Goal: Use online tool/utility: Utilize a website feature to perform a specific function

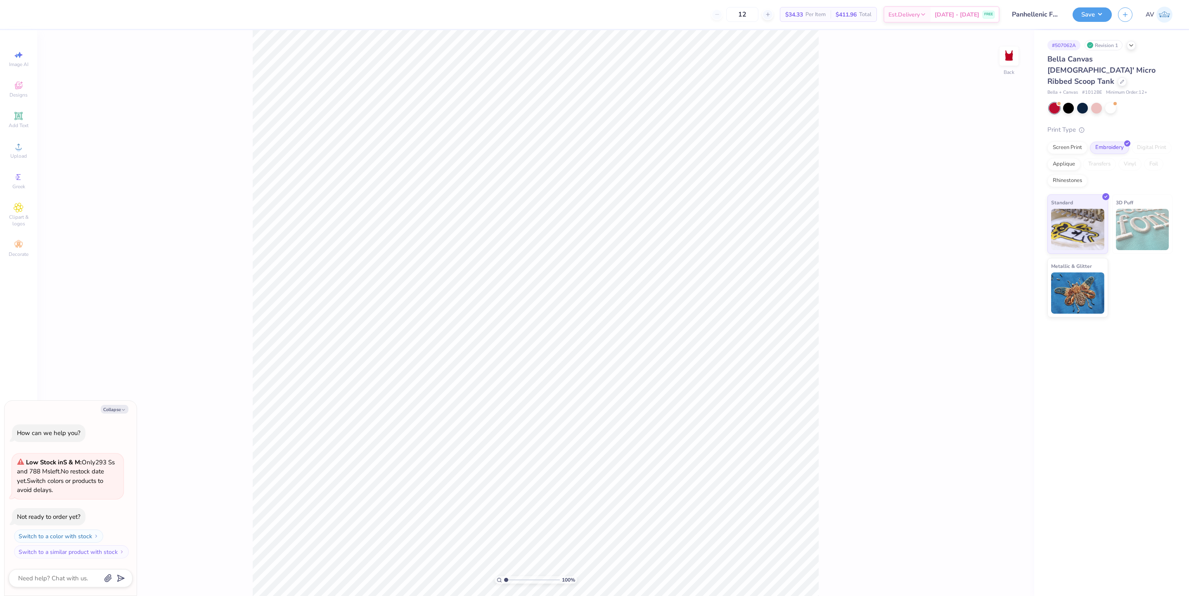
type textarea "x"
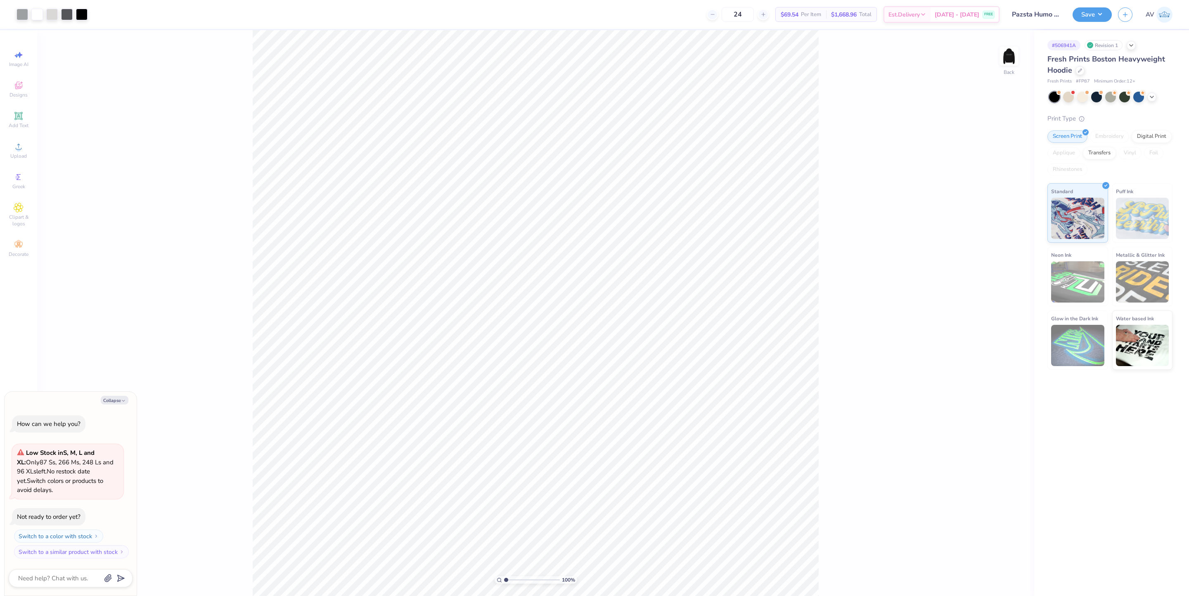
type textarea "x"
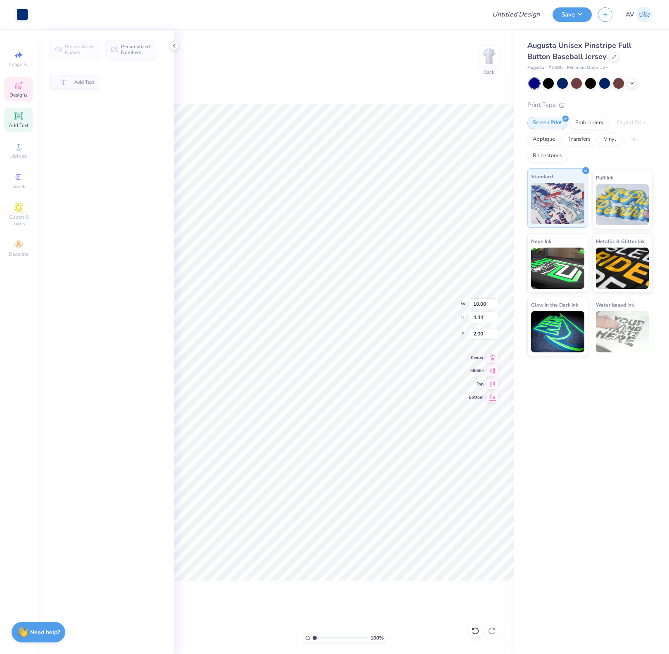
type input "4.44"
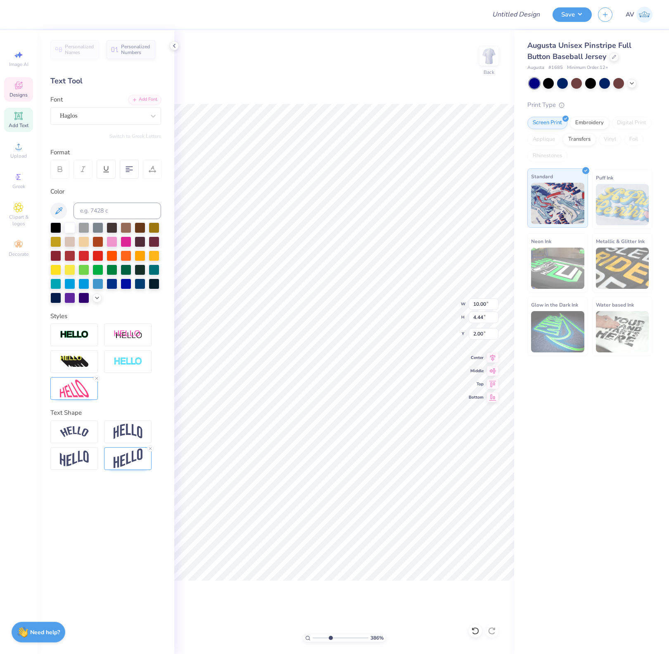
scroll to position [10, 0]
type input "1.56866530986122"
type textarea "A"
type input "1.56866530986122"
type textarea "A_"
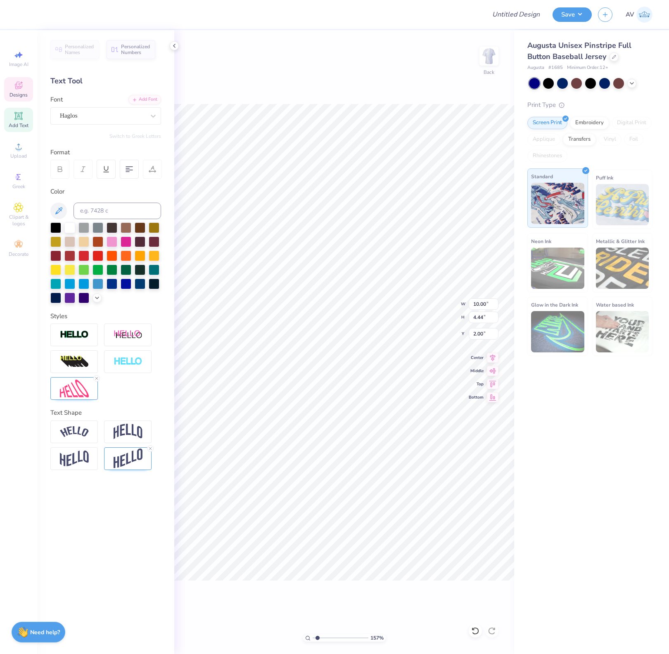
type input "1.56866530986122"
type textarea "A"
type input "1.56866530986122"
type textarea "A_"
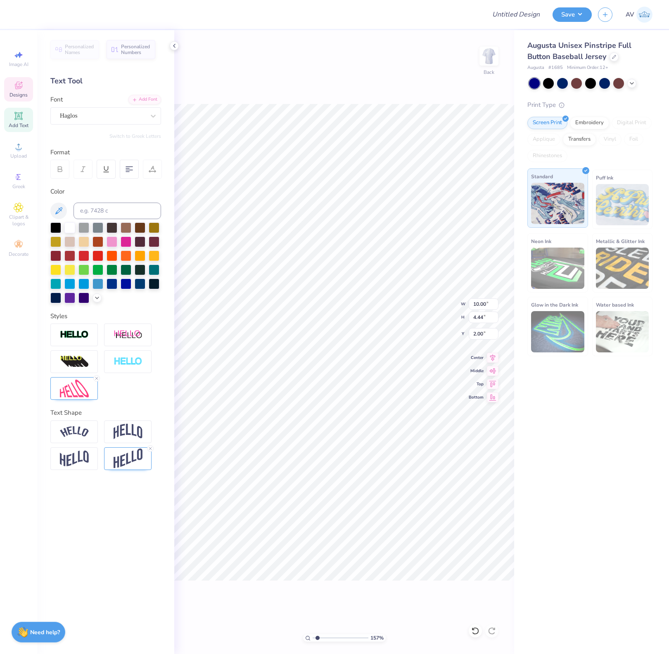
type input "1.56866530986122"
type textarea "Deltas"
paste textarea
type input "1.56866530986122"
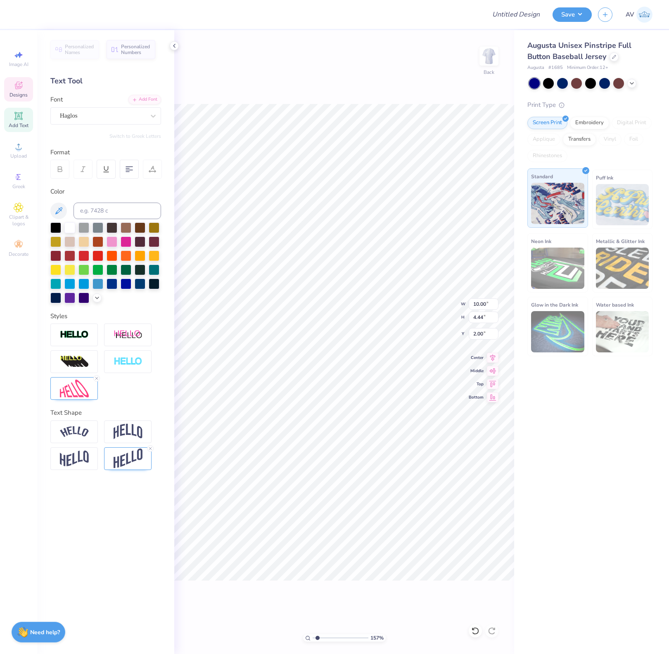
type textarea "s"
type input "1.56866530986122"
type textarea "ss"
type input "1.56866530986122"
type textarea "sss"
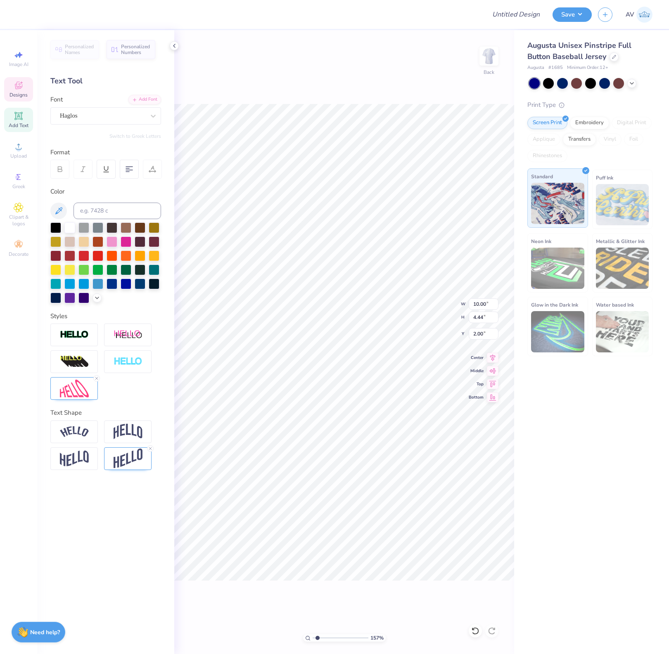
type input "1.56866530986122"
type textarea "ssss"
type input "1.56866530986122"
type textarea "sssss"
type input "1.56866530986122"
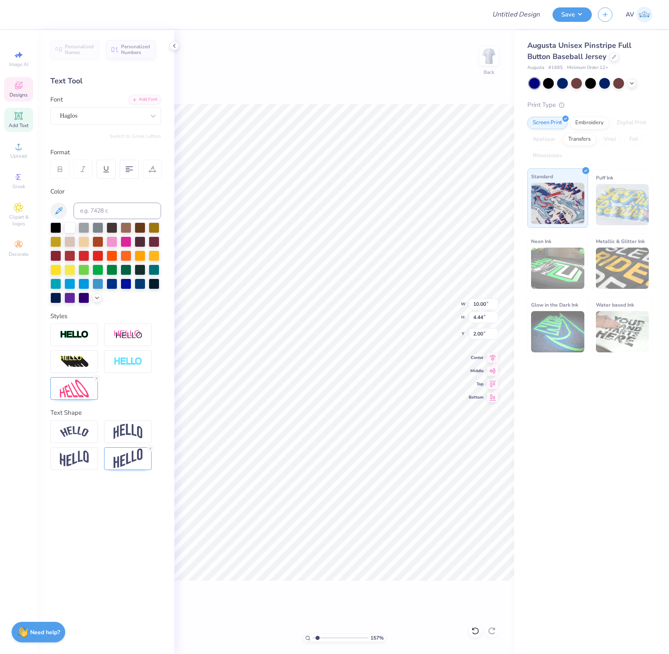
type textarea "ssssss"
type input "1.56866530986122"
type textarea "sssssss"
type input "1.56866530986122"
type textarea "ssssssss"
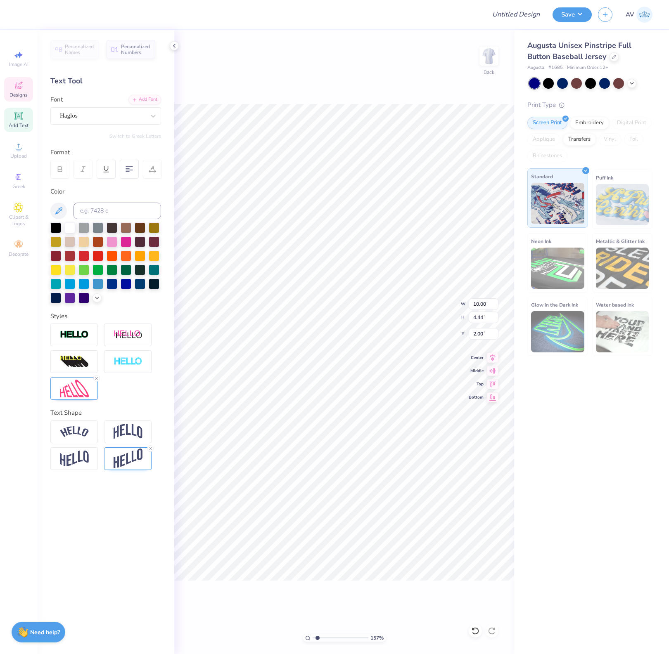
type input "1.56866530986122"
type textarea "ssssssss"
type input "1.56866530986122"
